Goal: Obtain resource: Download file/media

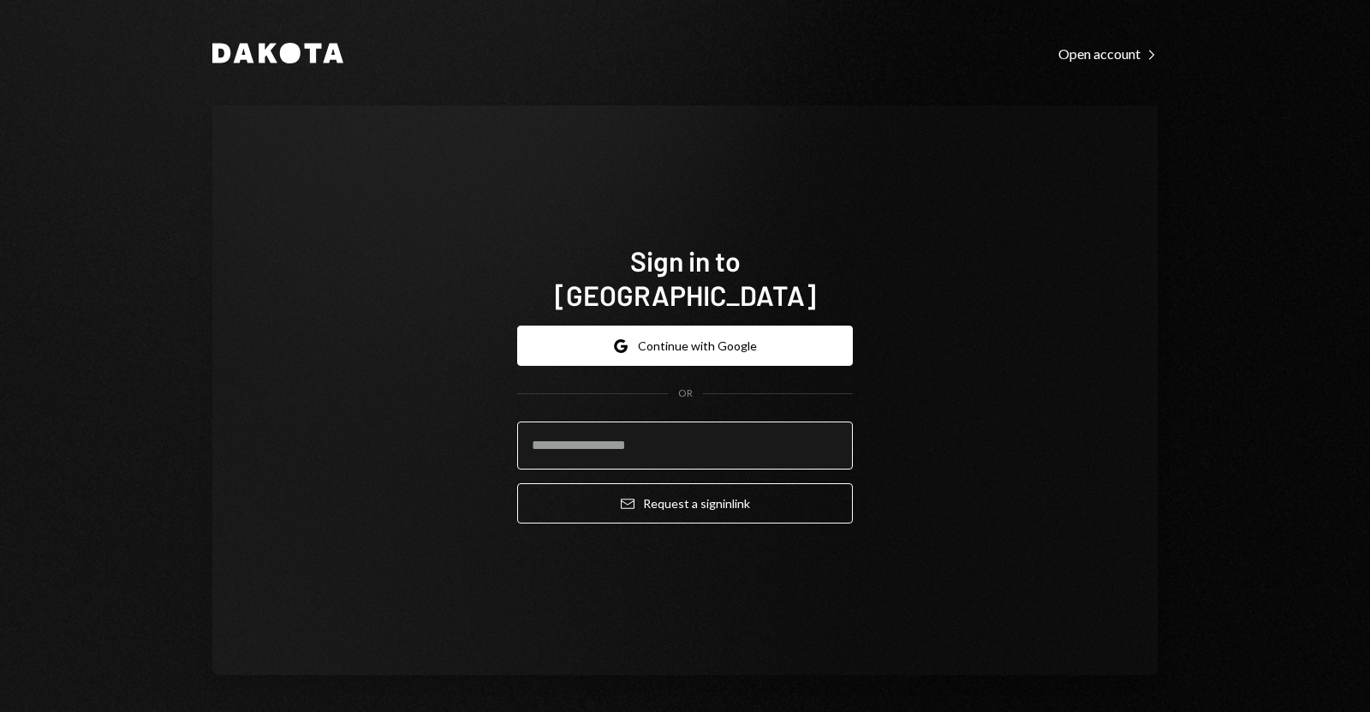
click at [628, 429] on input "email" at bounding box center [685, 445] width 336 height 48
type input "**********"
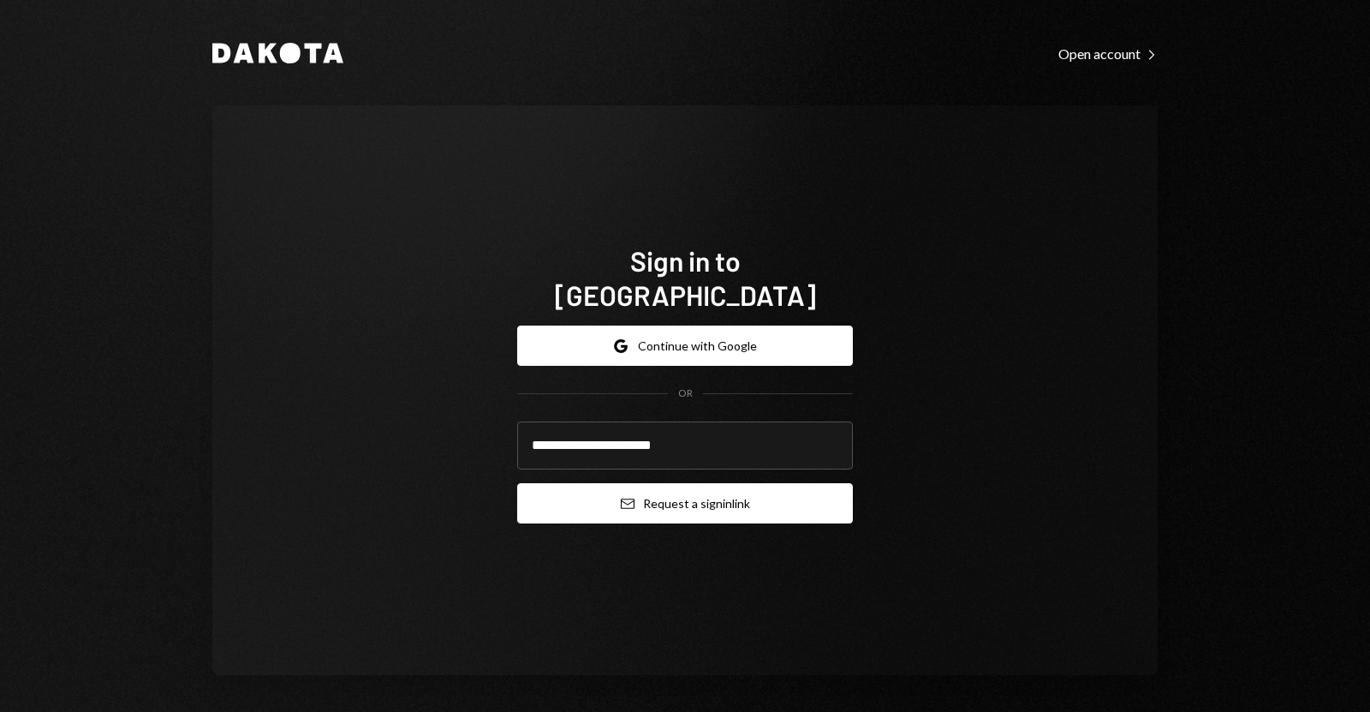
click at [646, 483] on button "Email Request a sign in link" at bounding box center [685, 503] width 336 height 40
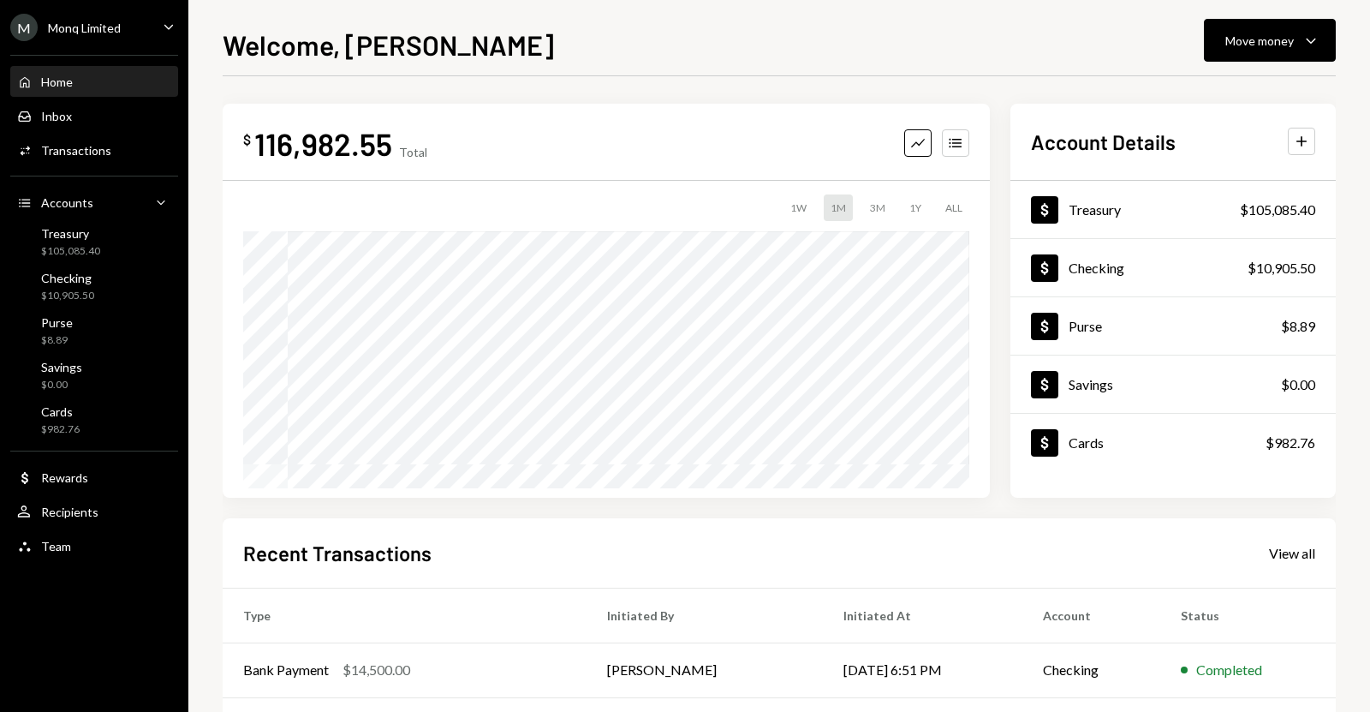
click at [164, 35] on div "Caret Down" at bounding box center [168, 27] width 19 height 21
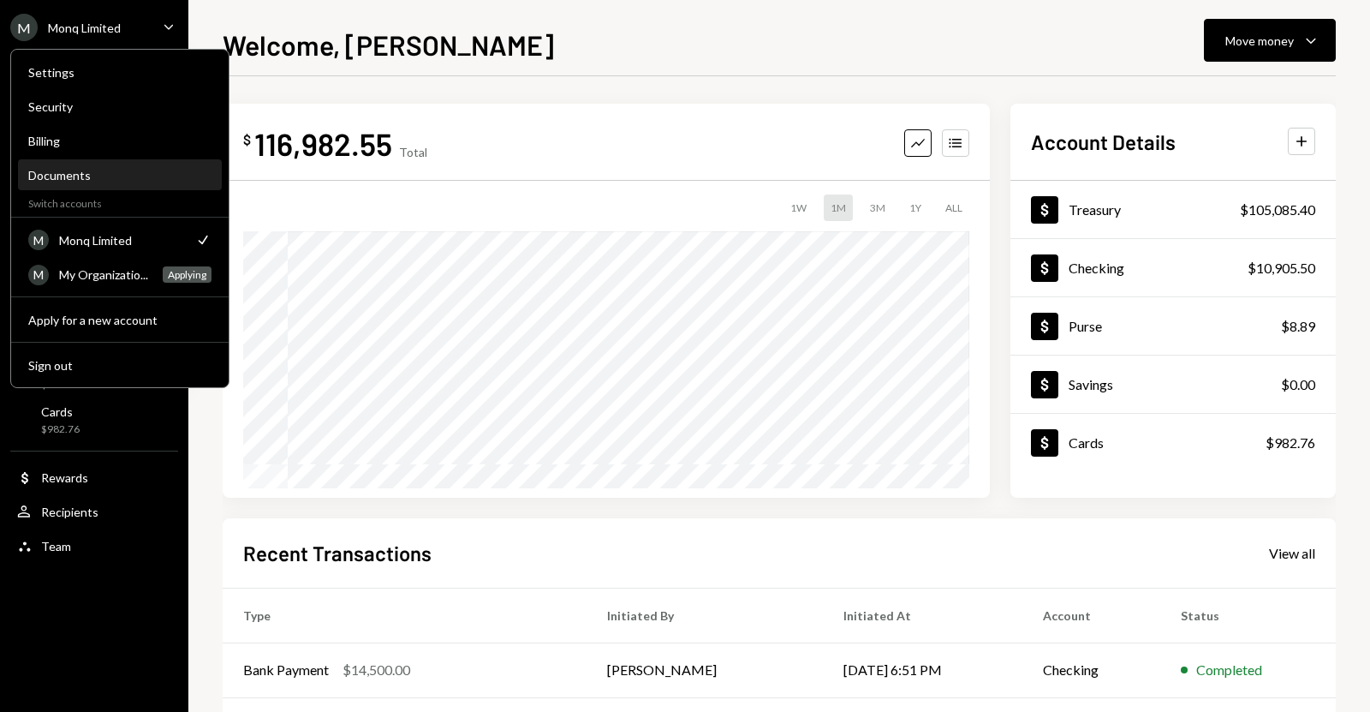
click at [92, 175] on div "Documents" at bounding box center [119, 175] width 183 height 15
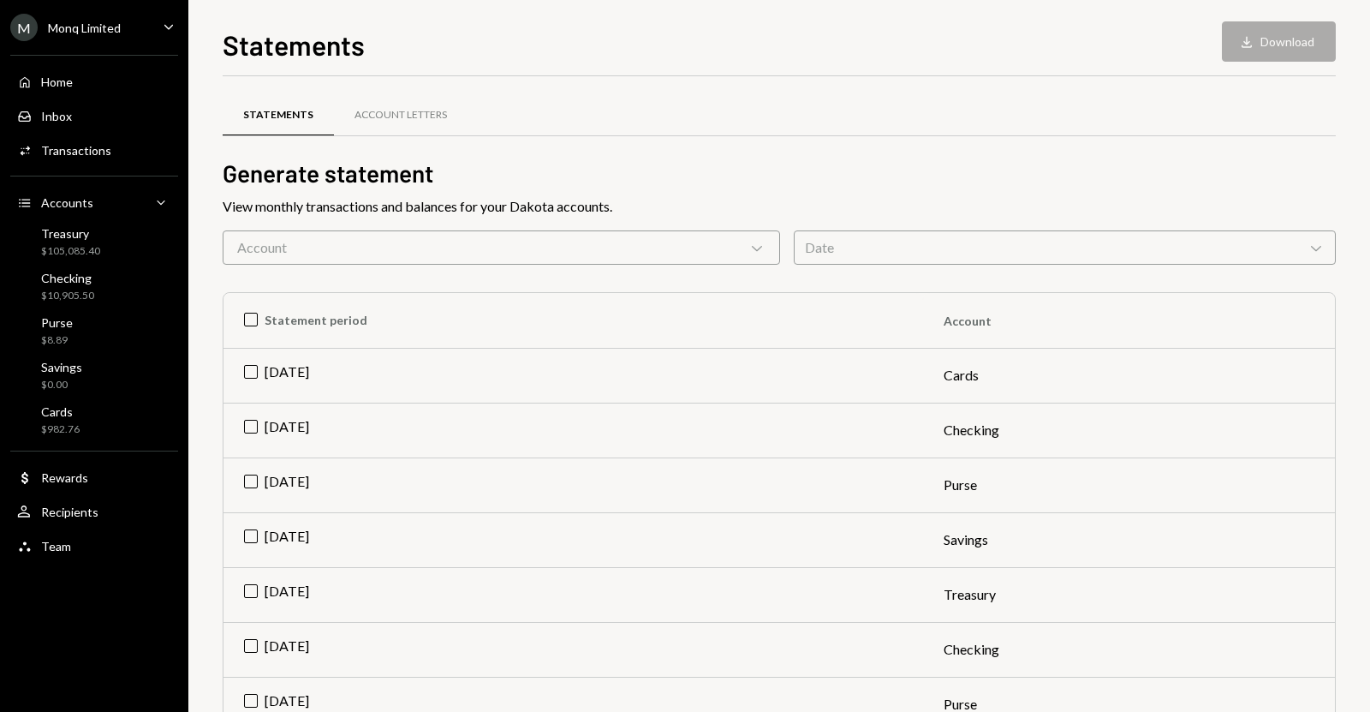
click at [728, 249] on div "Account Chevron Down" at bounding box center [501, 247] width 557 height 34
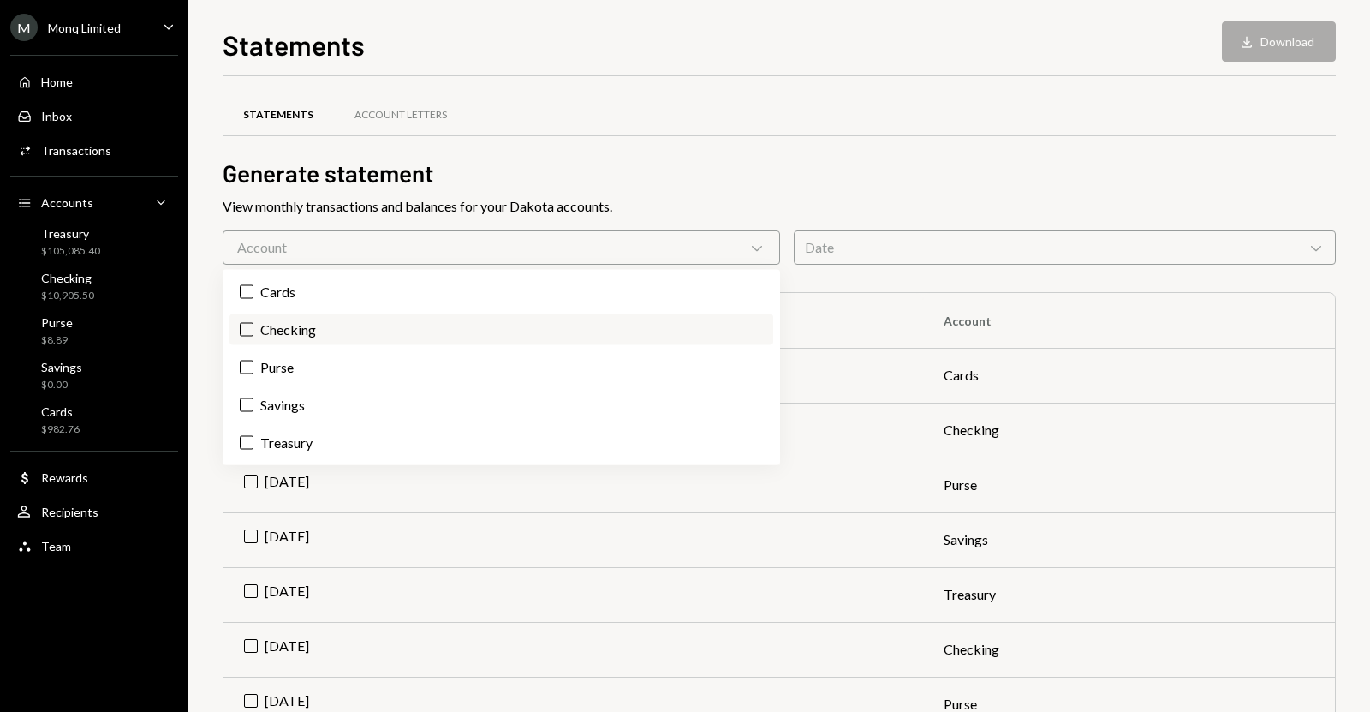
click at [537, 329] on label "Checking" at bounding box center [501, 329] width 544 height 31
click at [253, 329] on button "Checking" at bounding box center [247, 330] width 14 height 14
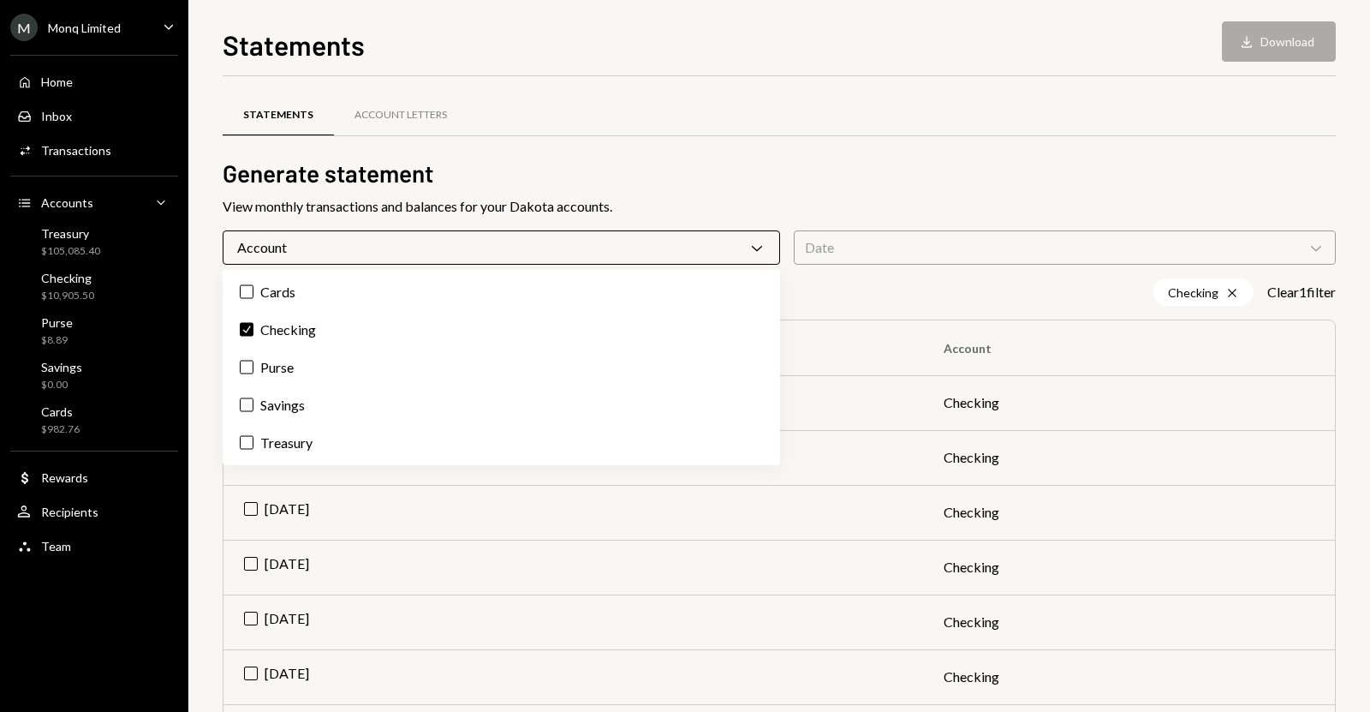
click at [854, 285] on div "Checking Cross Clear 1 filter" at bounding box center [779, 291] width 1113 height 27
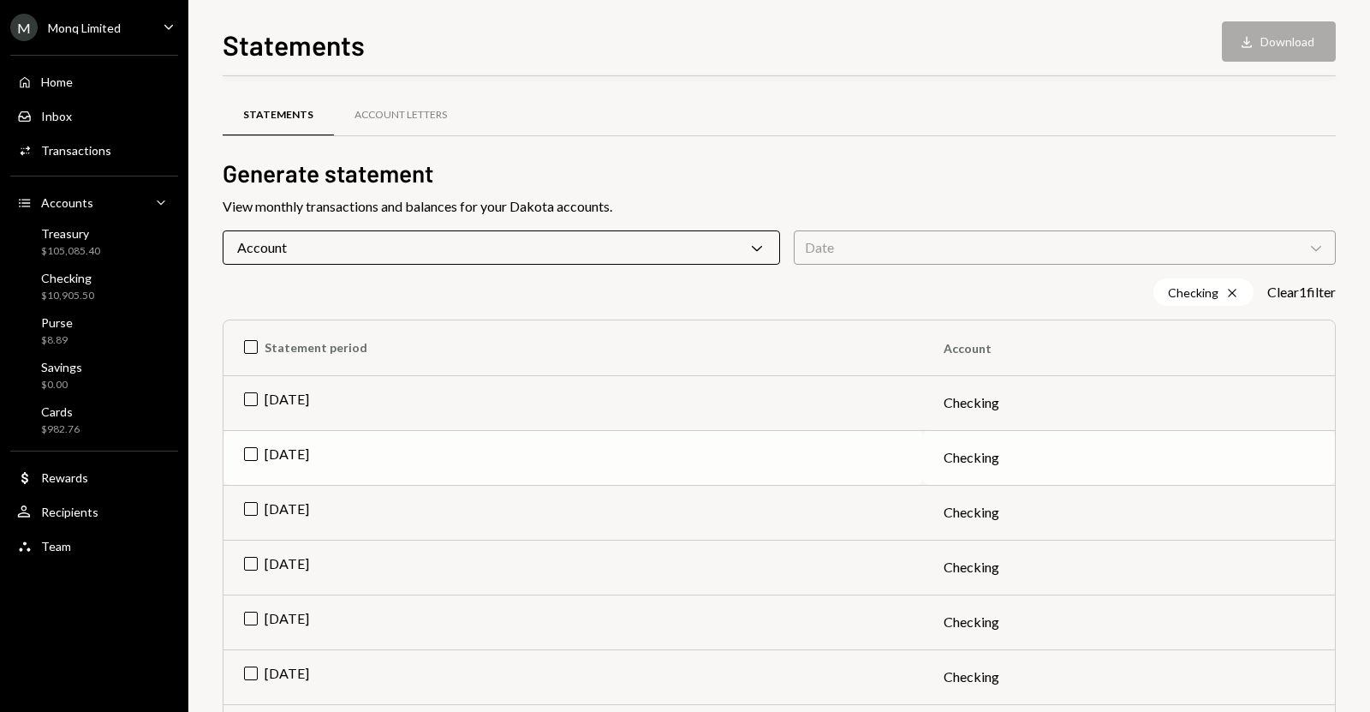
scroll to position [82, 0]
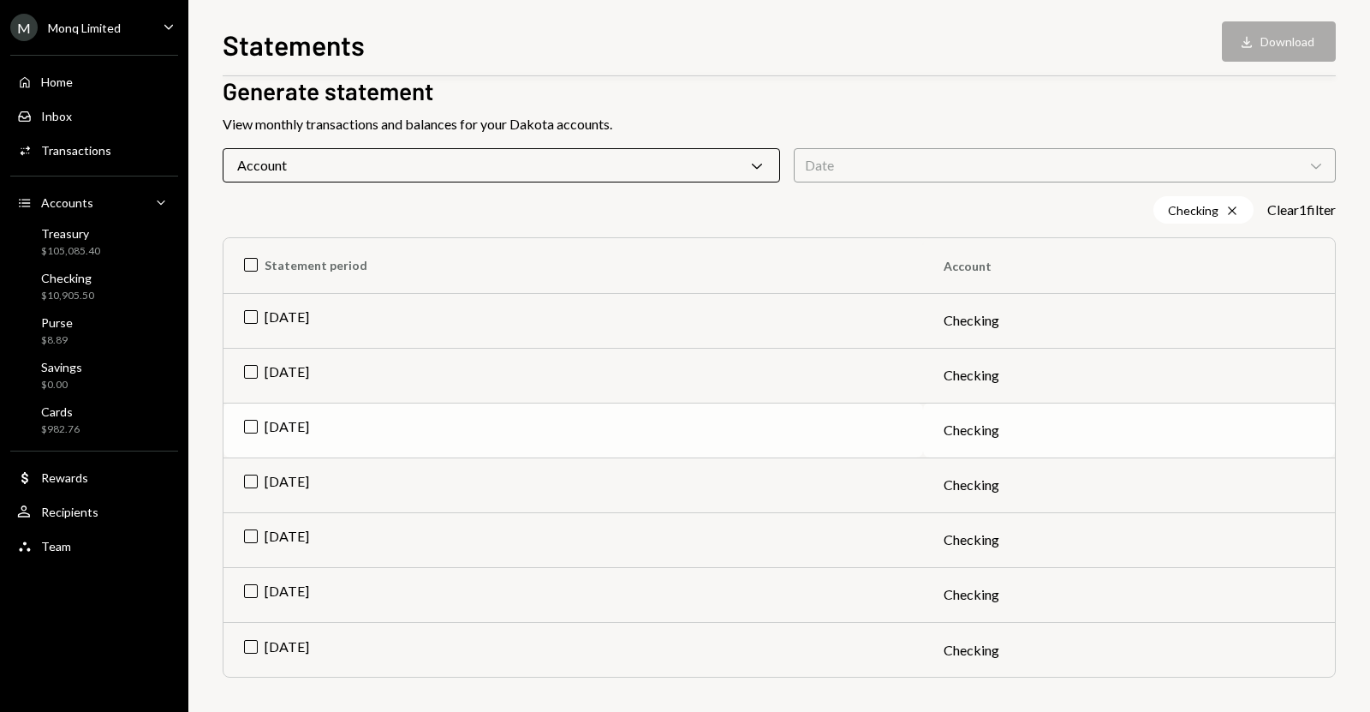
click at [245, 421] on td "May 2025" at bounding box center [573, 429] width 700 height 55
click at [254, 373] on td "Jun 2025" at bounding box center [573, 375] width 700 height 55
click at [246, 314] on td "Jul 2025" at bounding box center [573, 320] width 700 height 55
click at [1245, 53] on button "Download Download (3)" at bounding box center [1271, 41] width 130 height 40
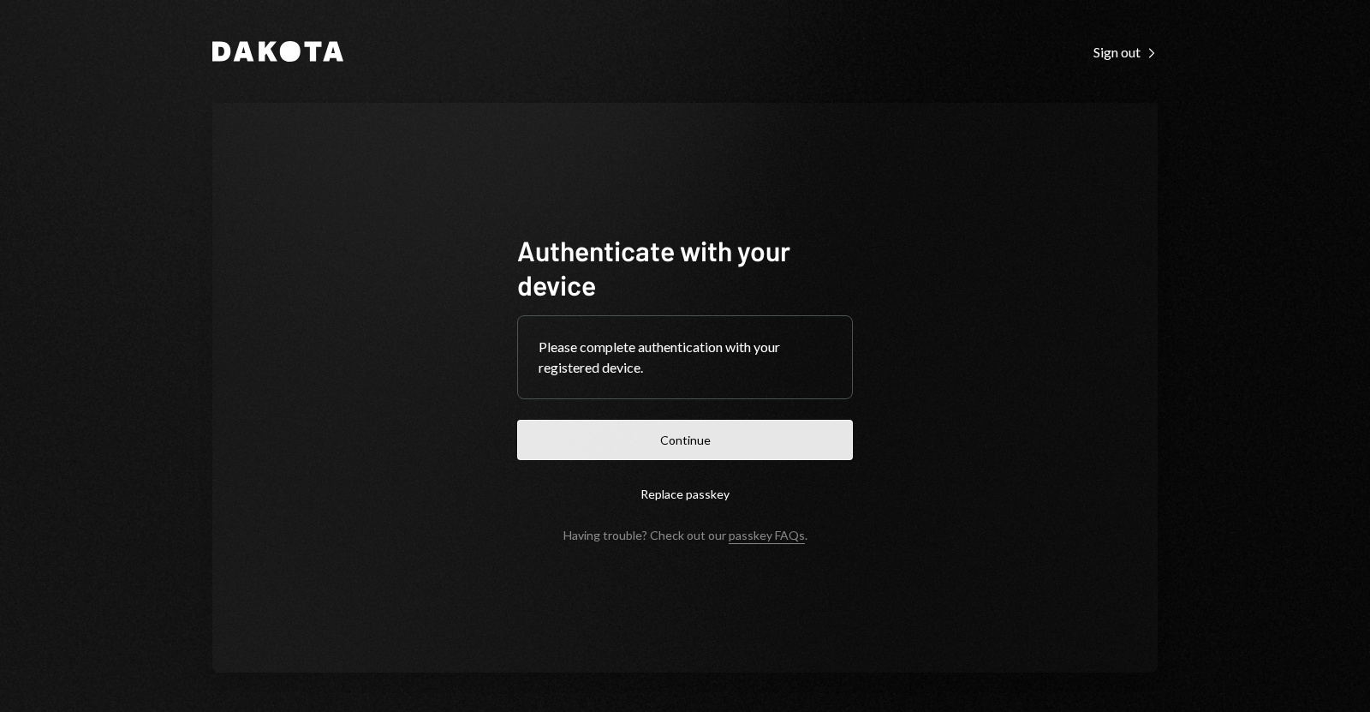
click at [670, 444] on button "Continue" at bounding box center [685, 440] width 336 height 40
